Goal: Navigation & Orientation: Find specific page/section

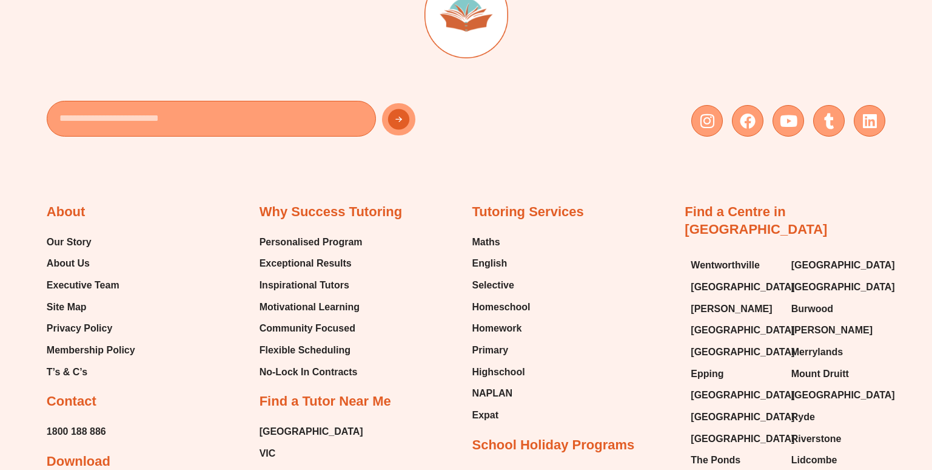
scroll to position [4186, 0]
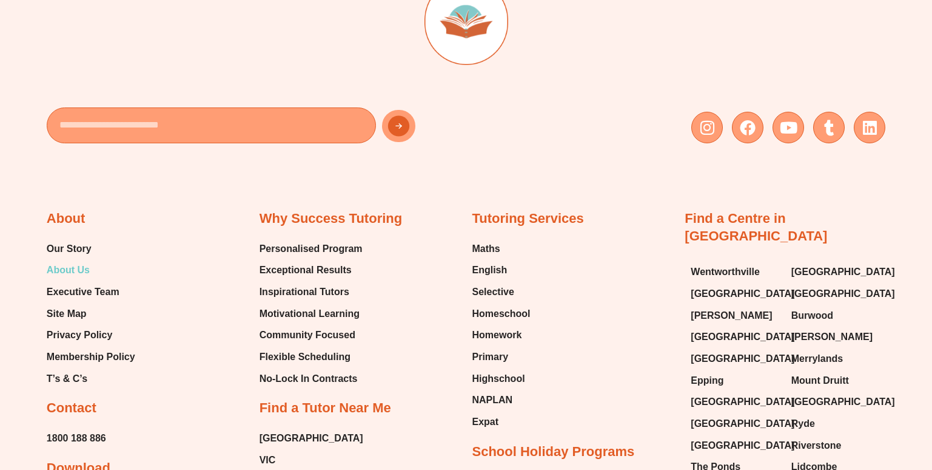
click at [61, 261] on span "About Us" at bounding box center [68, 270] width 43 height 18
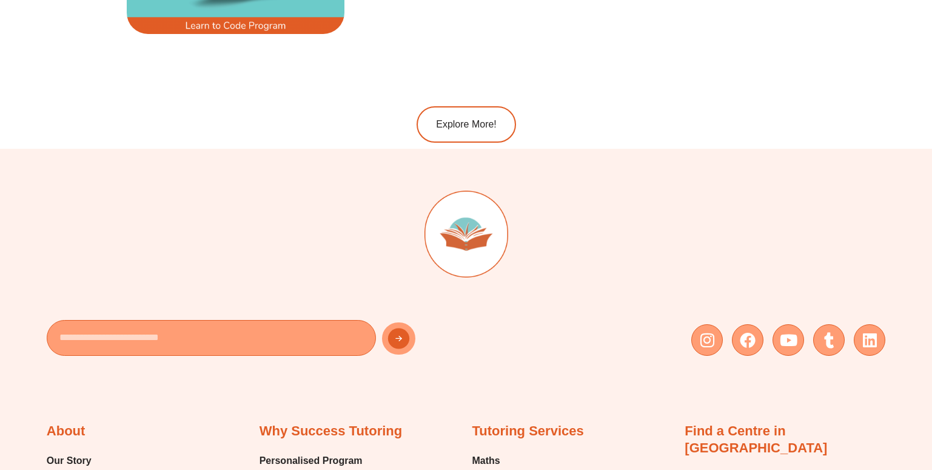
scroll to position [2427, 0]
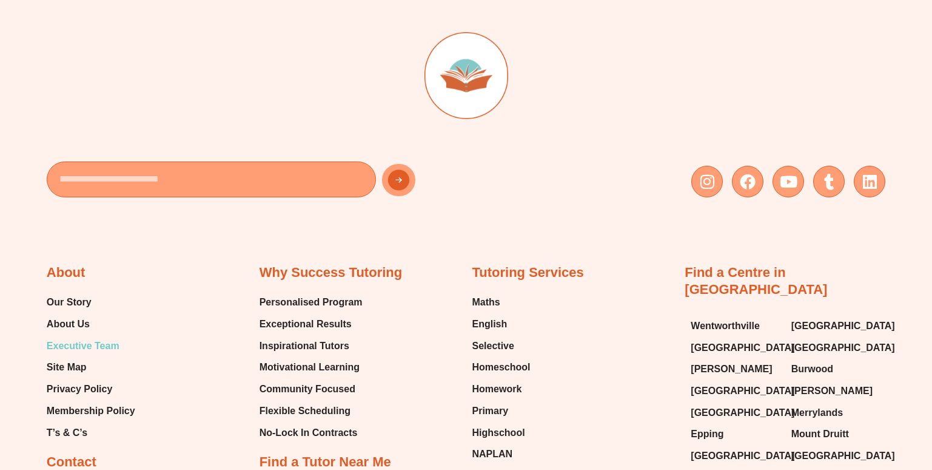
click at [91, 343] on span "Executive Team" at bounding box center [83, 346] width 73 height 18
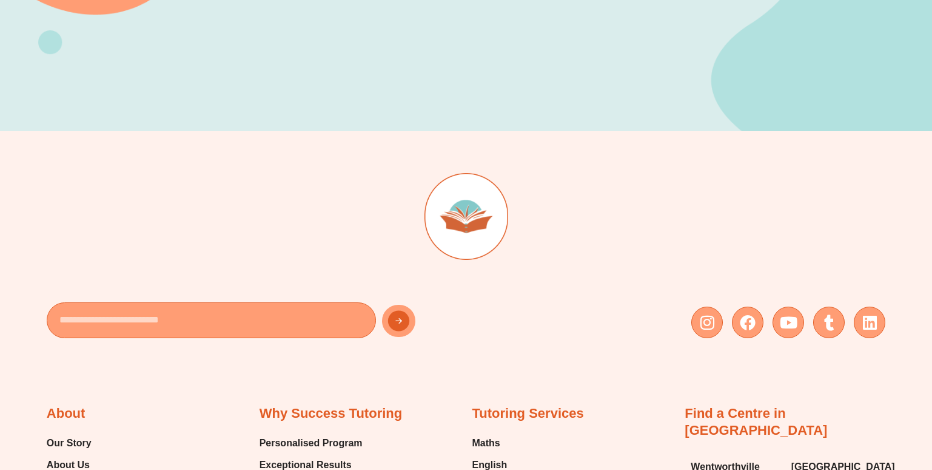
scroll to position [303, 0]
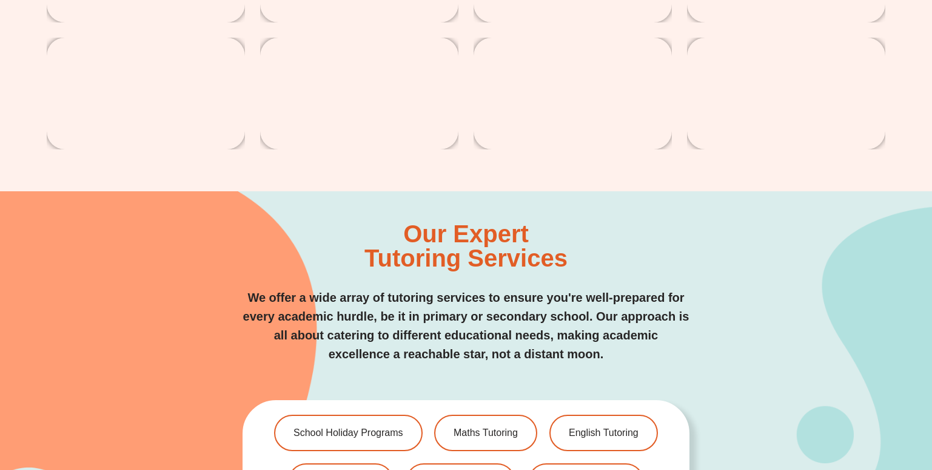
scroll to position [2548, 0]
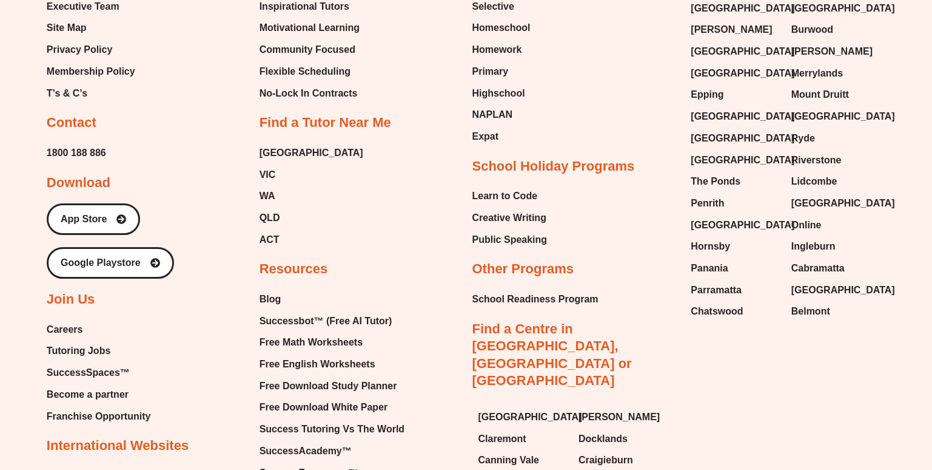
scroll to position [2609, 0]
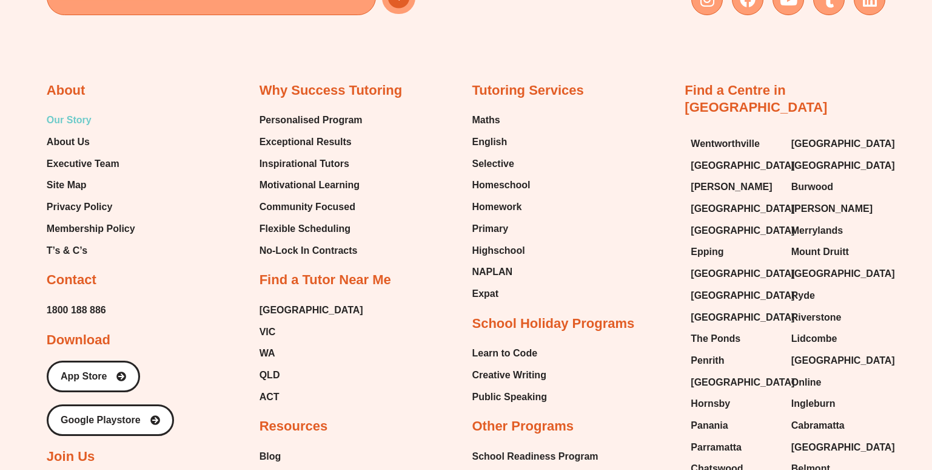
click at [56, 118] on span "Our Story" at bounding box center [69, 120] width 45 height 18
